Goal: Information Seeking & Learning: Learn about a topic

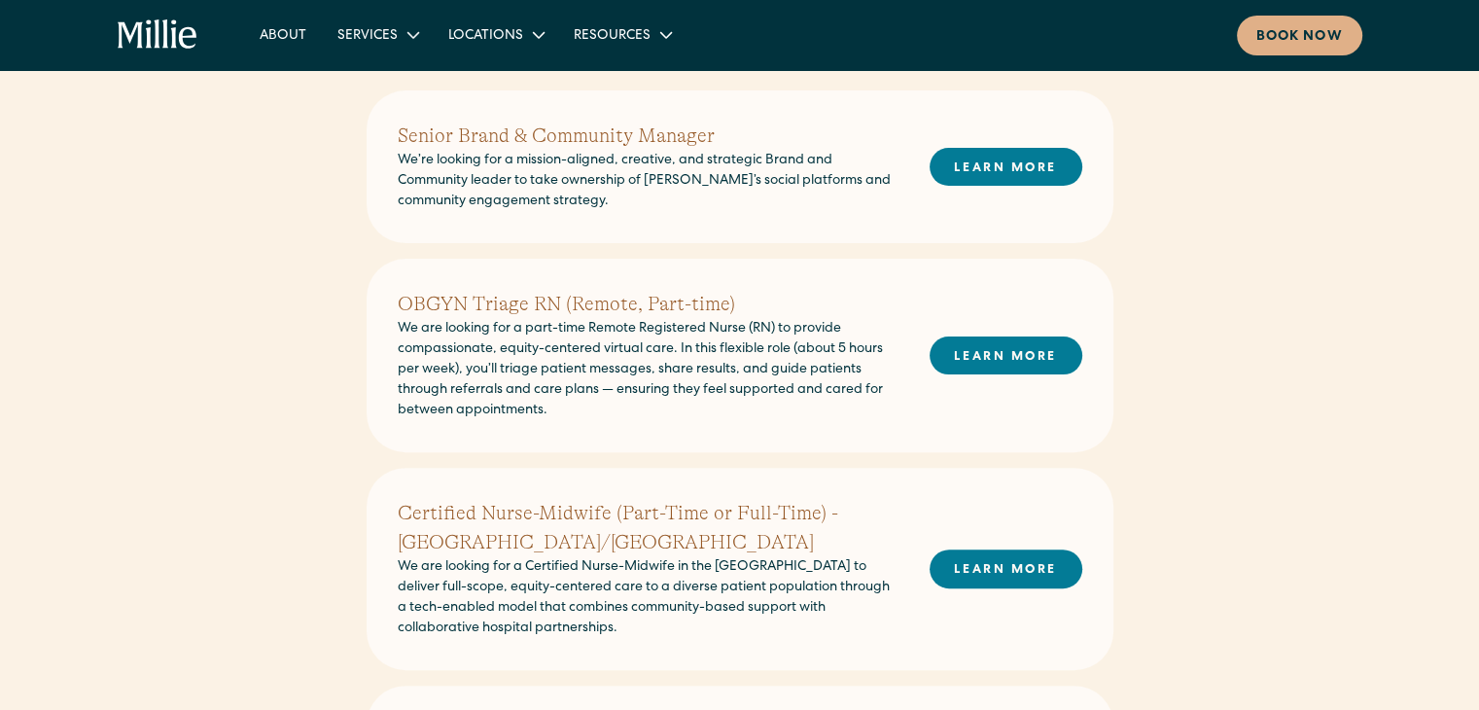
scroll to position [505, 0]
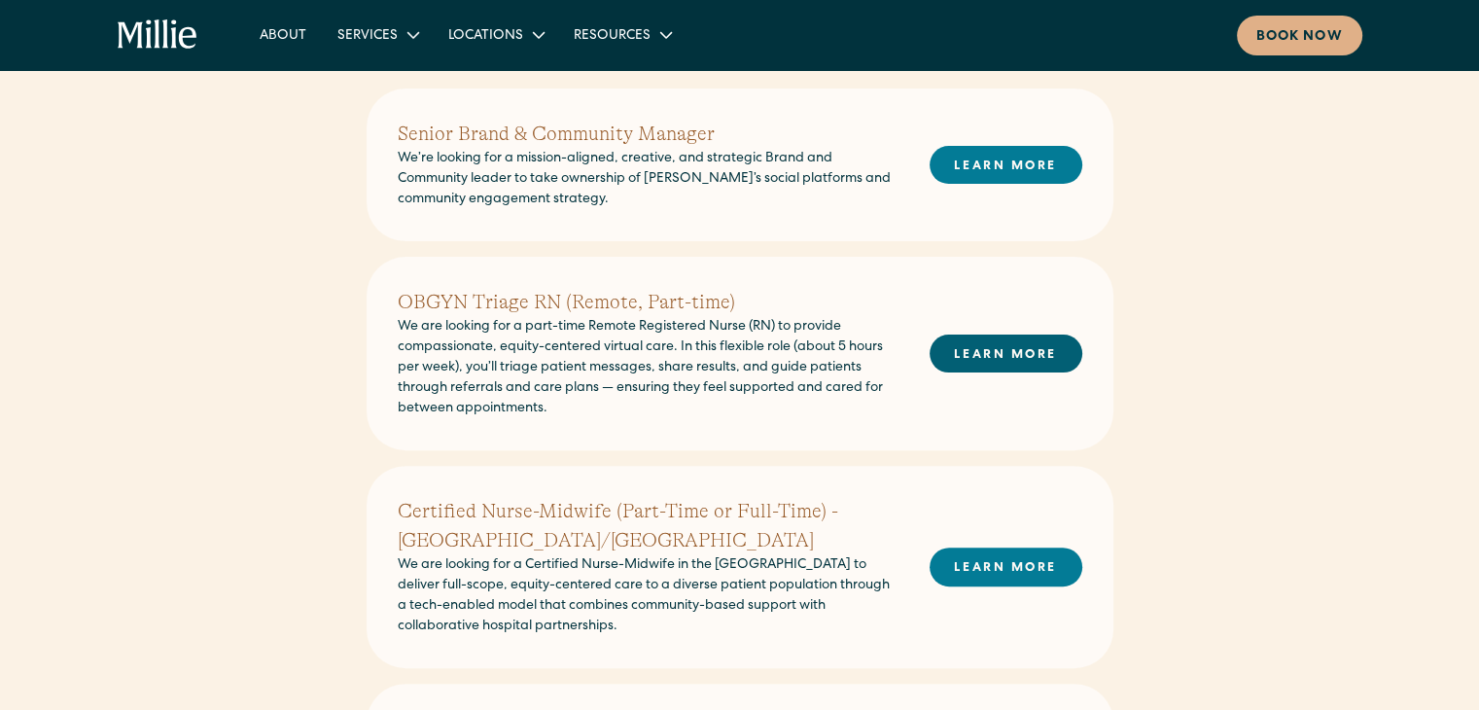
click at [995, 348] on link "LEARN MORE" at bounding box center [1005, 353] width 153 height 38
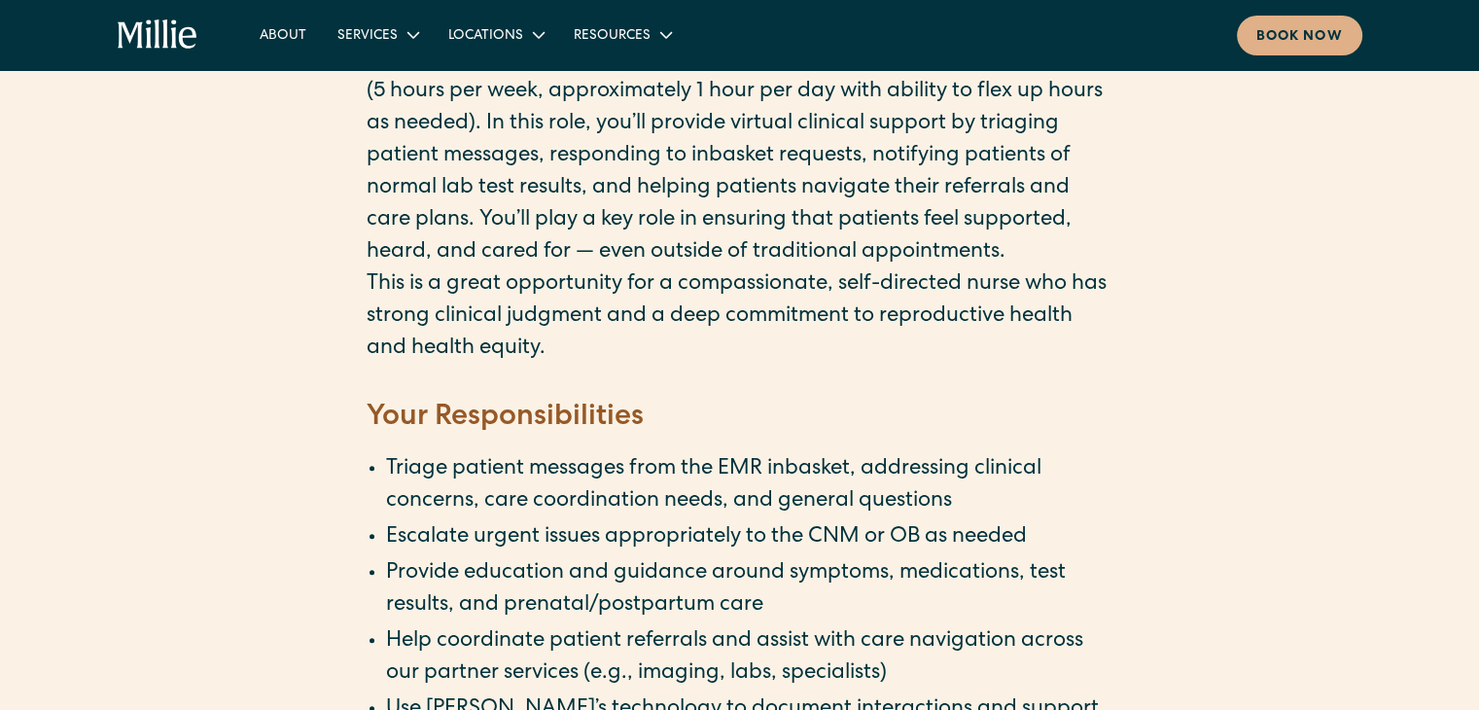
scroll to position [555, 0]
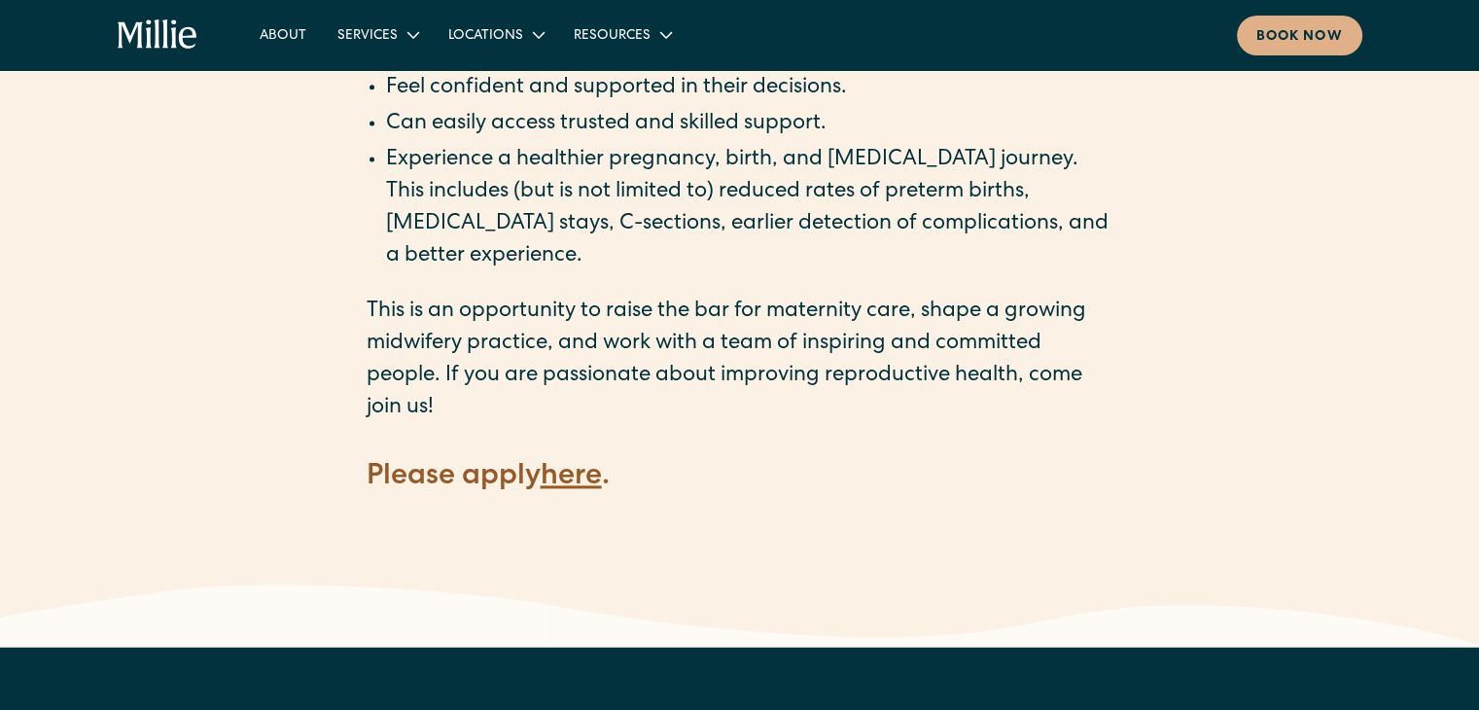
scroll to position [2677, 0]
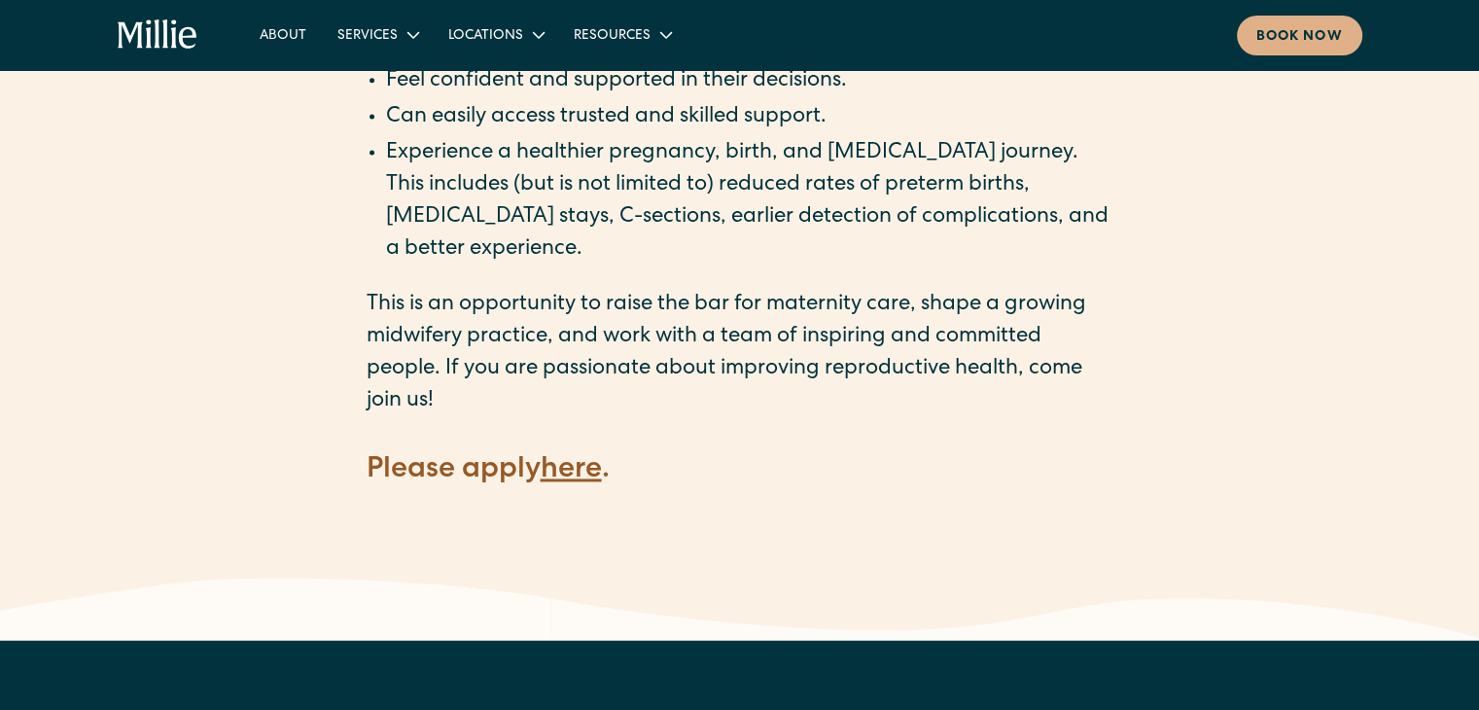
click at [600, 456] on strong "here" at bounding box center [571, 470] width 61 height 29
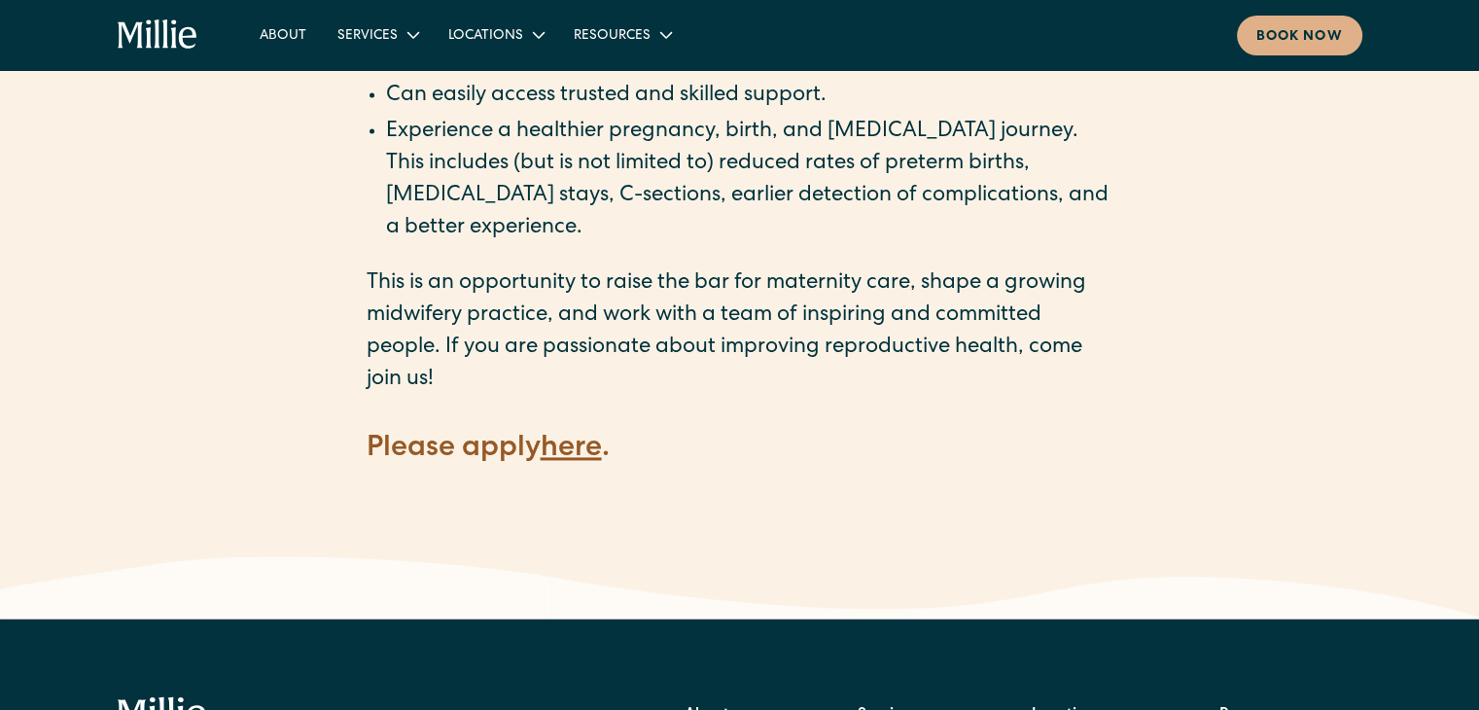
click at [572, 435] on strong "here" at bounding box center [571, 449] width 61 height 29
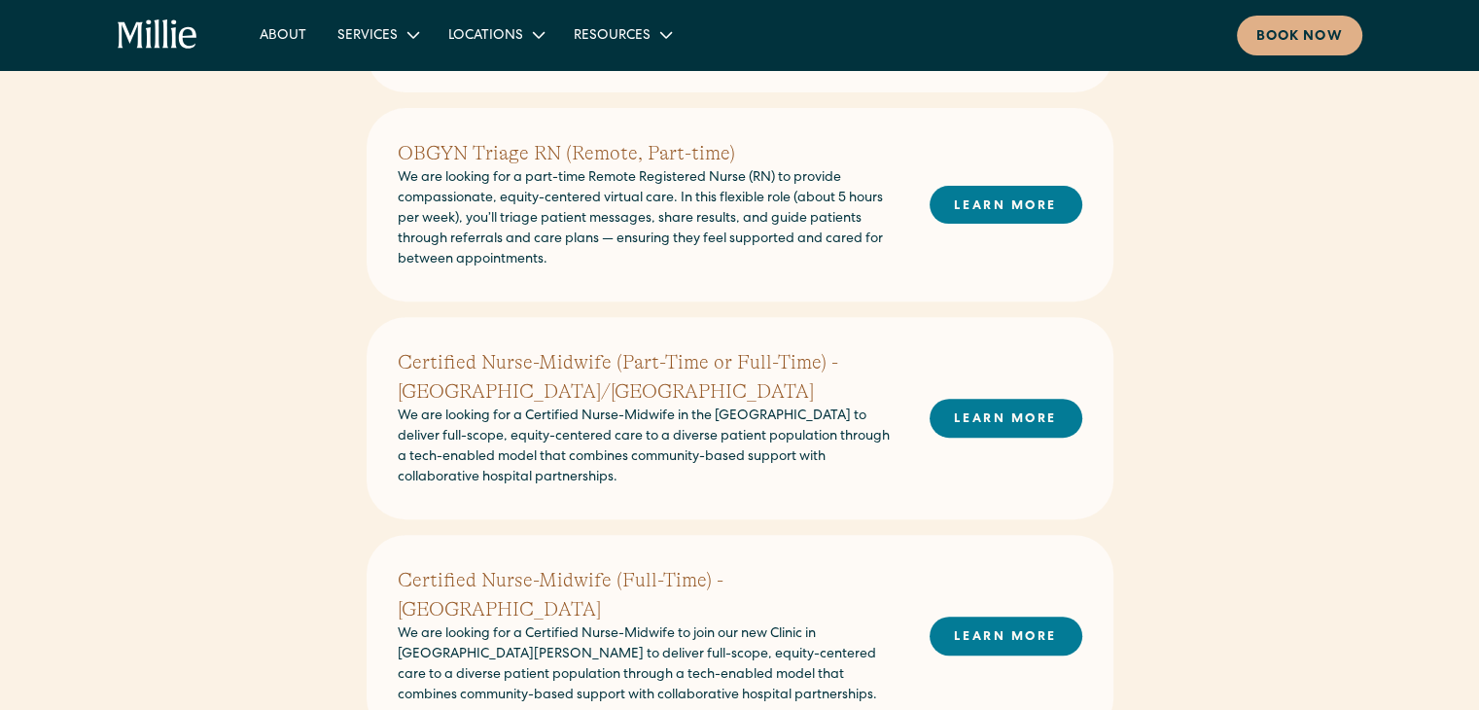
scroll to position [681, 0]
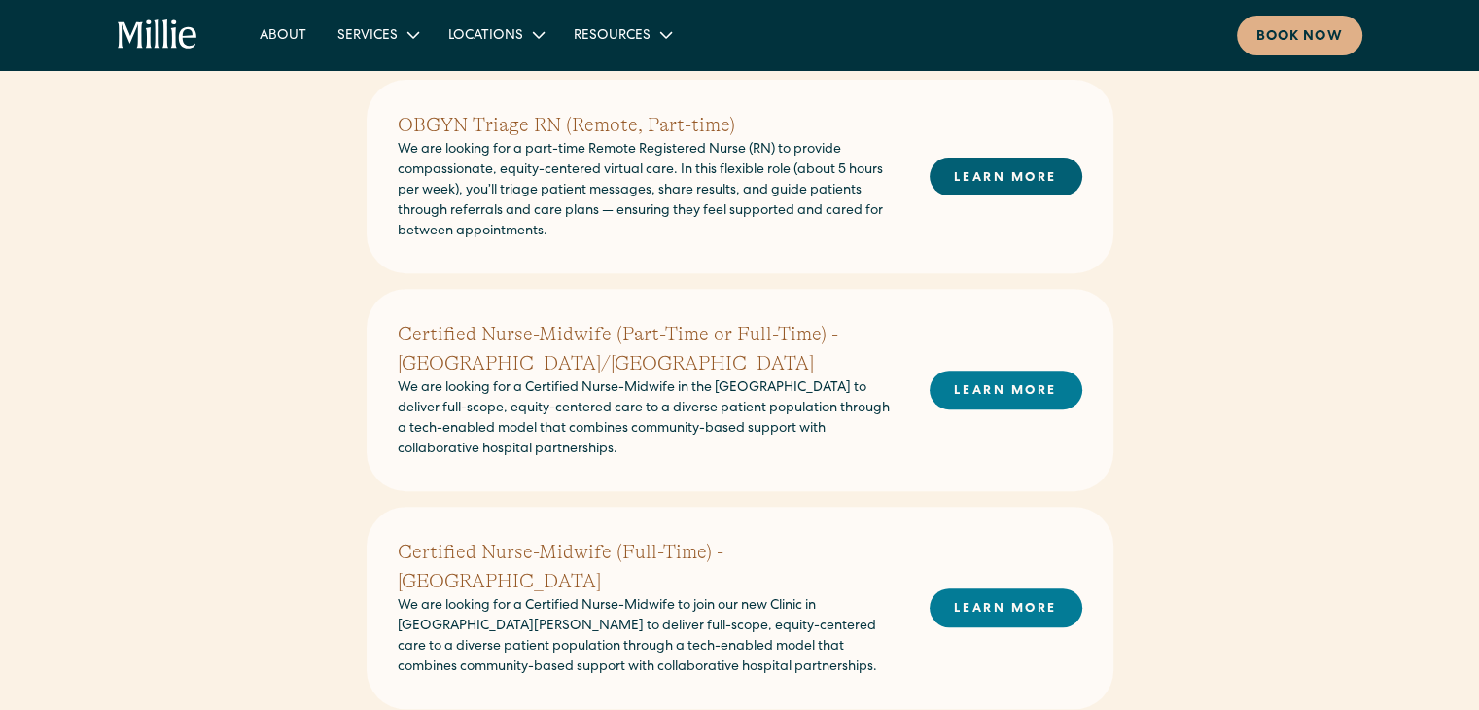
click at [992, 179] on link "LEARN MORE" at bounding box center [1005, 176] width 153 height 38
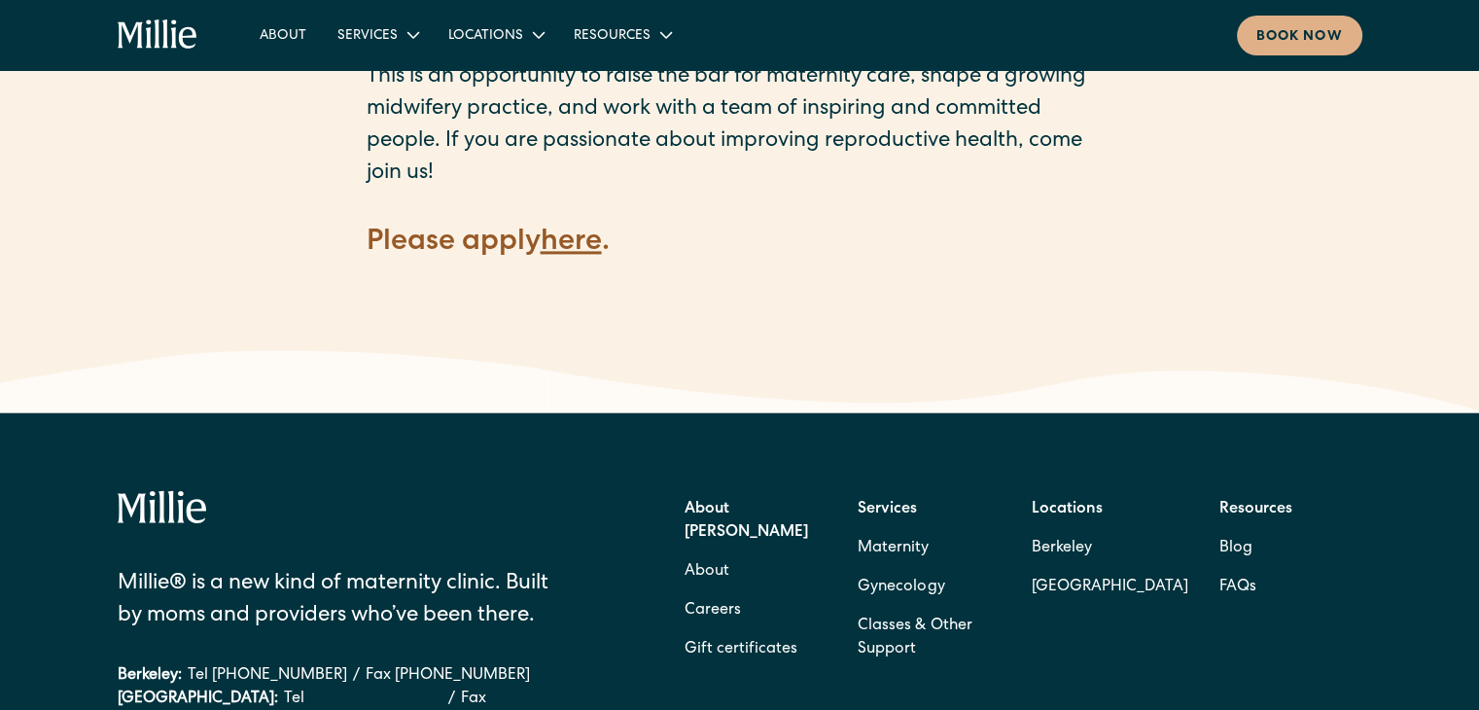
scroll to position [2900, 0]
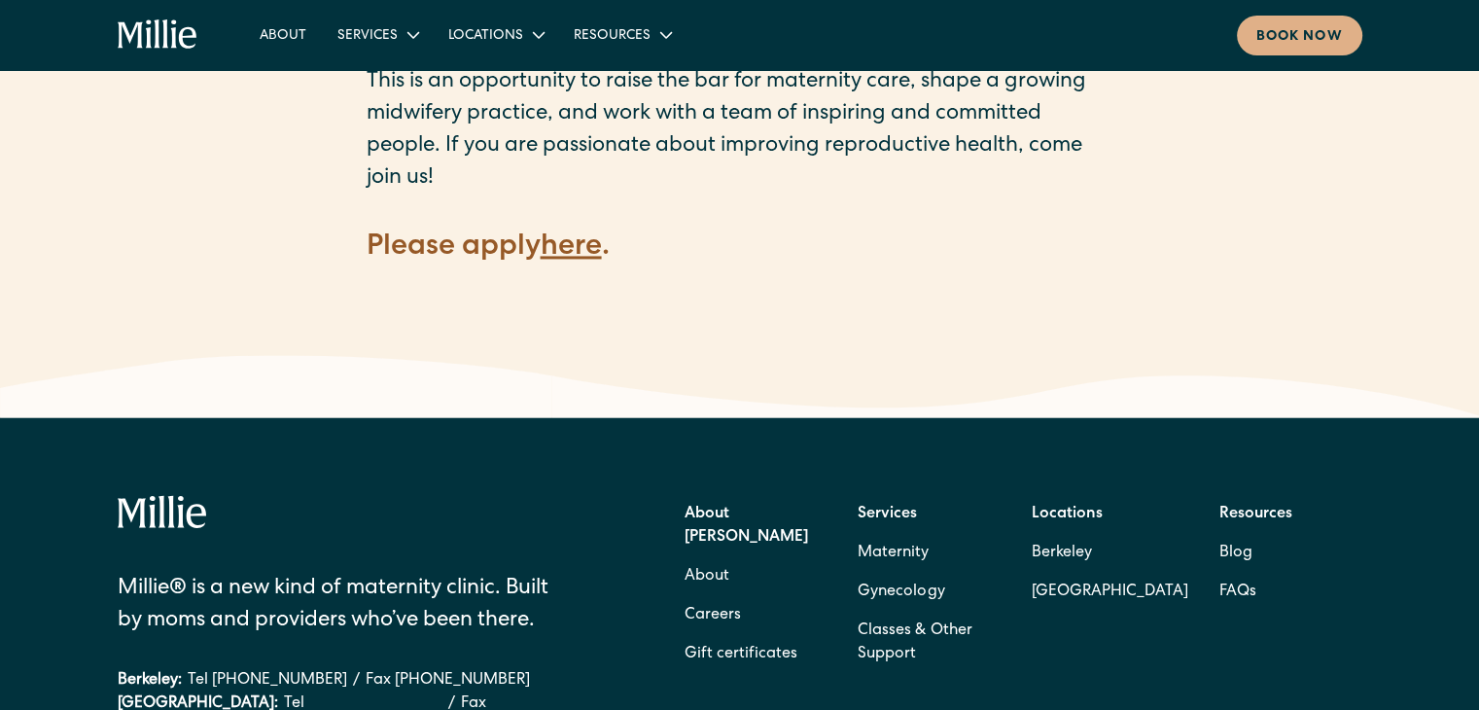
click at [583, 233] on strong "here" at bounding box center [571, 247] width 61 height 29
